Goal: Transaction & Acquisition: Obtain resource

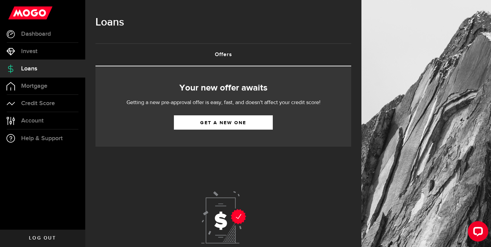
click at [200, 132] on div "Your new offer awaits Getting a new pre-approval offer is easy, fast, and doesn…" at bounding box center [222, 106] width 255 height 80
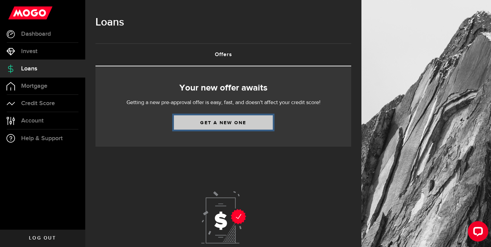
click at [200, 125] on link "Get a new one" at bounding box center [223, 122] width 99 height 14
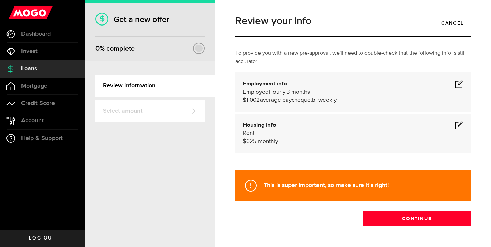
click at [460, 83] on span at bounding box center [458, 84] width 8 height 8
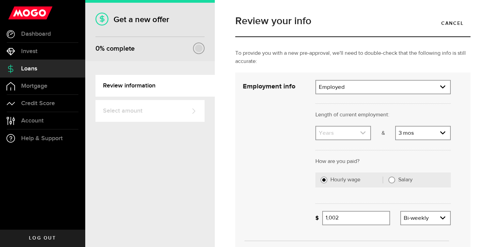
click at [359, 139] on link "expand select" at bounding box center [343, 133] width 54 height 13
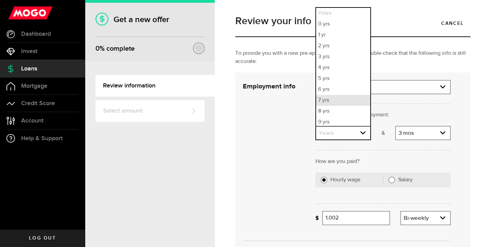
scroll to position [2, 0]
click at [338, 37] on li "1 yr" at bounding box center [343, 33] width 54 height 11
select select "1"
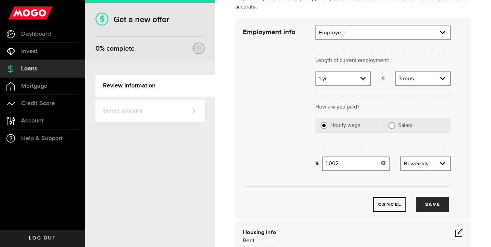
scroll to position [60, 0]
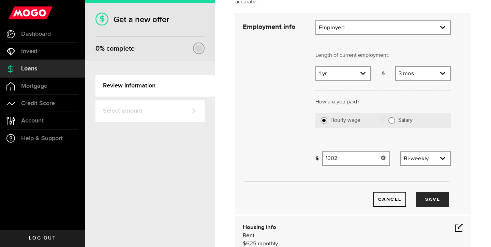
click at [361, 165] on input "1002" at bounding box center [356, 159] width 68 height 14
type input "1"
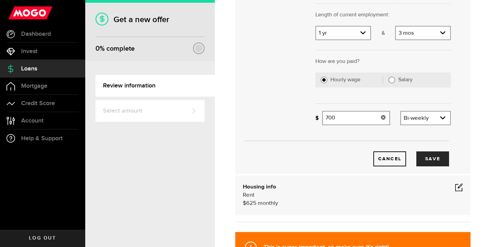
scroll to position [114, 0]
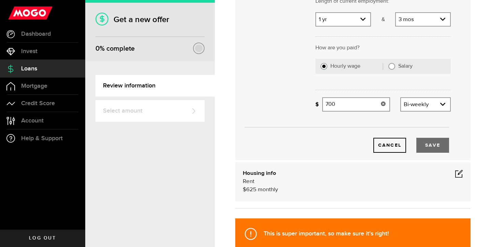
type input "700"
click at [426, 146] on button "Save" at bounding box center [432, 145] width 33 height 15
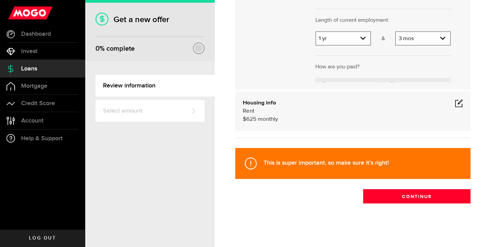
scroll to position [22, 0]
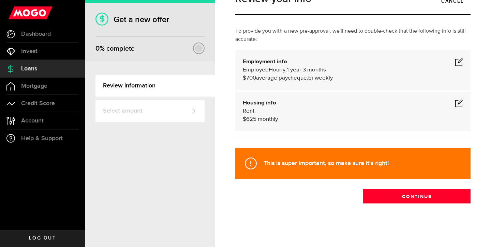
click at [462, 106] on span at bounding box center [458, 103] width 8 height 8
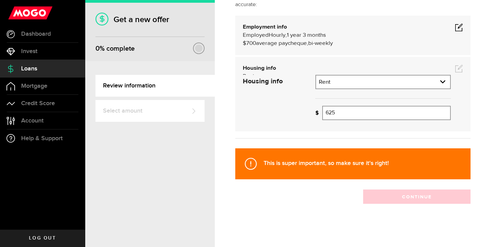
scroll to position [65, 0]
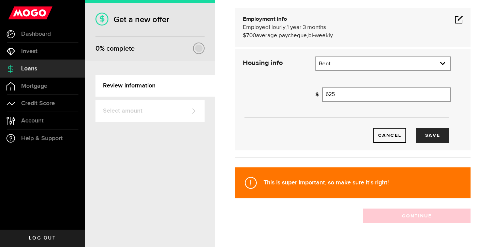
click at [346, 105] on div "How much is your monthly payment? 625 Monthly mortgage/rent" at bounding box center [382, 97] width 145 height 19
click at [346, 98] on input "625" at bounding box center [386, 95] width 128 height 14
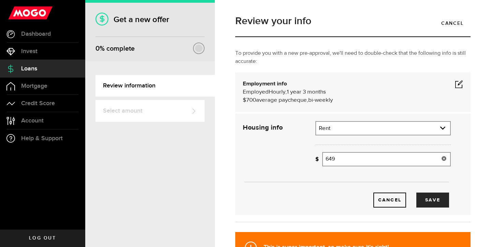
scroll to position [1, 0]
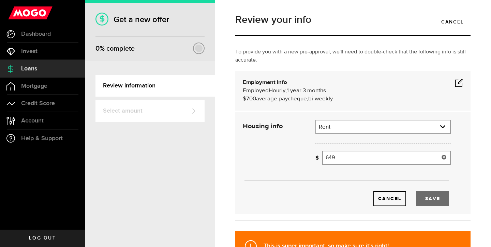
type input "649"
click at [439, 197] on button "Save" at bounding box center [432, 198] width 33 height 15
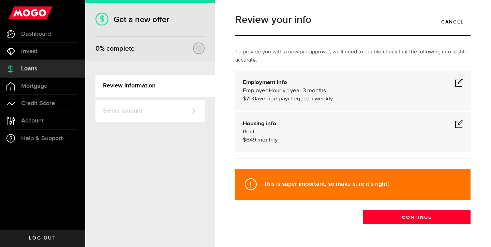
scroll to position [22, 0]
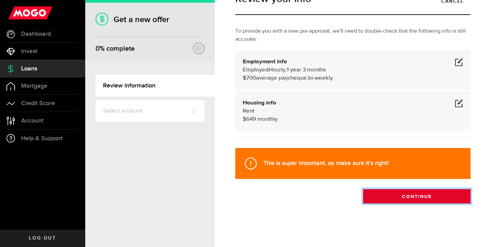
click at [431, 203] on button "Continue" at bounding box center [416, 196] width 107 height 14
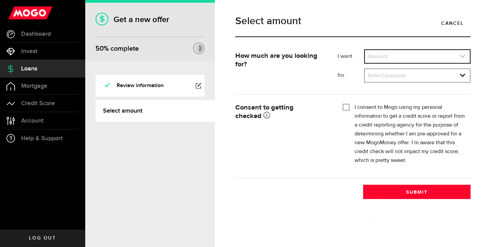
click at [400, 62] on link "expand select" at bounding box center [416, 56] width 105 height 13
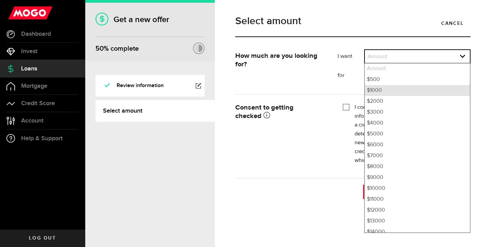
click at [371, 91] on li "$1000" at bounding box center [416, 90] width 105 height 11
select select "1000"
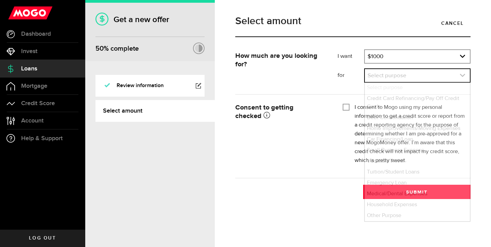
click at [376, 76] on link "expand select" at bounding box center [416, 75] width 105 height 13
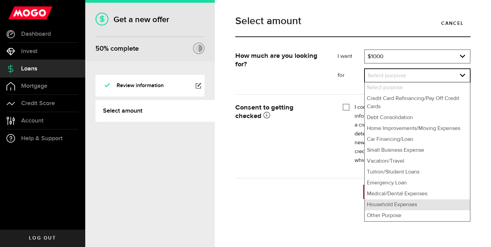
click at [379, 205] on li "Household Expenses" at bounding box center [416, 205] width 105 height 11
select select "Household Expenses"
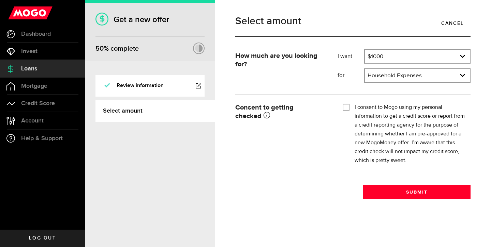
click at [348, 105] on input "I consent to Mogo using my personal information to get a credit score or report…" at bounding box center [345, 106] width 7 height 7
checkbox input "true"
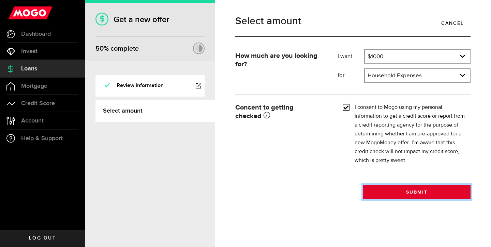
click at [382, 189] on button "Submit" at bounding box center [416, 192] width 107 height 14
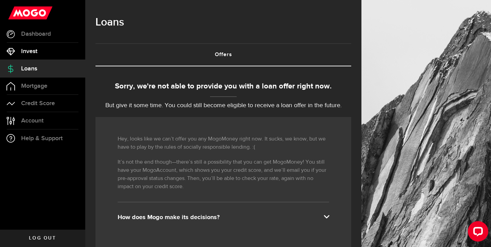
click at [35, 49] on span "Invest" at bounding box center [29, 51] width 16 height 6
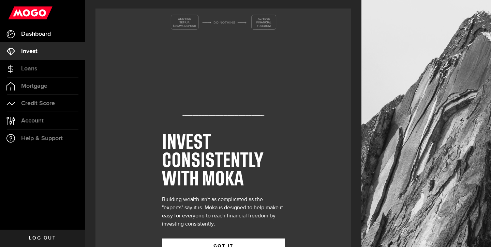
click at [39, 34] on span "Dashboard" at bounding box center [36, 34] width 30 height 6
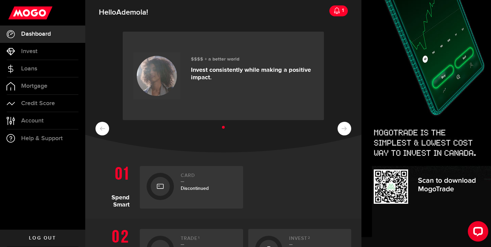
click at [352, 126] on div "$$$$ + a better world Invest consistently while making a positive impact." at bounding box center [223, 87] width 276 height 129
click at [340, 10] on div "1" at bounding box center [341, 10] width 3 height 14
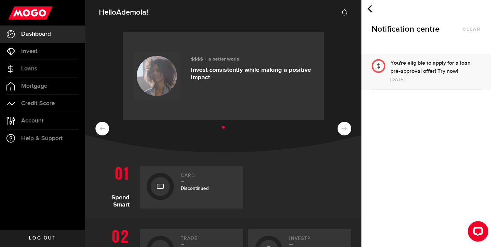
click at [413, 69] on div "You're eligible to apply for a loan pre-approval offer! Try now!" at bounding box center [435, 67] width 90 height 16
click at [444, 73] on div "Notification centre clear No notifications We’ll notify you when something impo…" at bounding box center [425, 123] width 129 height 247
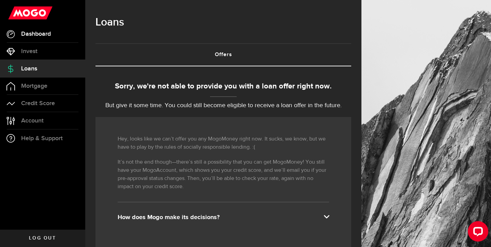
click at [45, 39] on link "Dashboard" at bounding box center [42, 34] width 85 height 17
